Goal: Transaction & Acquisition: Purchase product/service

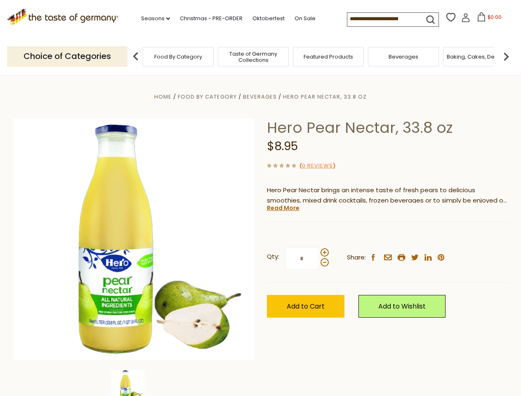
click at [260, 198] on div "Home Food By Category [GEOGRAPHIC_DATA] Hero Pear Nectar, 33.8 oz Hero Pear Nec…" at bounding box center [260, 251] width 507 height 318
click at [152, 19] on link "Seasons dropdown_arrow" at bounding box center [155, 18] width 29 height 9
click at [383, 19] on input at bounding box center [382, 19] width 70 height 12
click at [487, 19] on span "$0.00" at bounding box center [494, 17] width 14 height 7
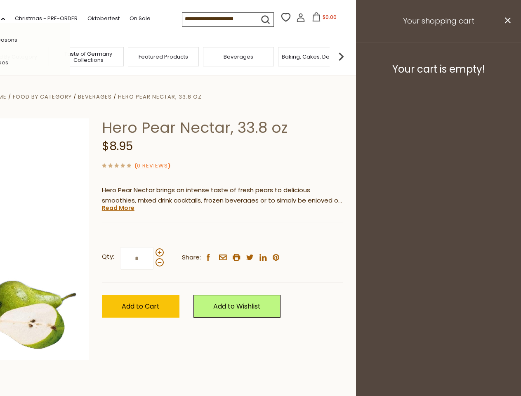
click at [70, 56] on div "All Seasons Recipes Game Day [DATE] [DATE] [DATE][PERSON_NAME] [DATE] Springfes…" at bounding box center [23, 198] width 94 height 350
click at [349, 56] on img at bounding box center [341, 56] width 16 height 16
click at [260, 235] on div "Qty: * Share: facebook email printer twitter linkedin pinterest" at bounding box center [222, 259] width 241 height 48
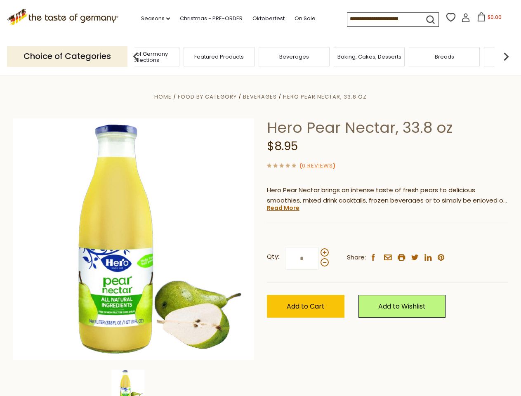
click at [134, 383] on img at bounding box center [127, 386] width 33 height 33
click at [282, 208] on link "Read More" at bounding box center [283, 208] width 33 height 8
